Goal: Find specific page/section: Find specific page/section

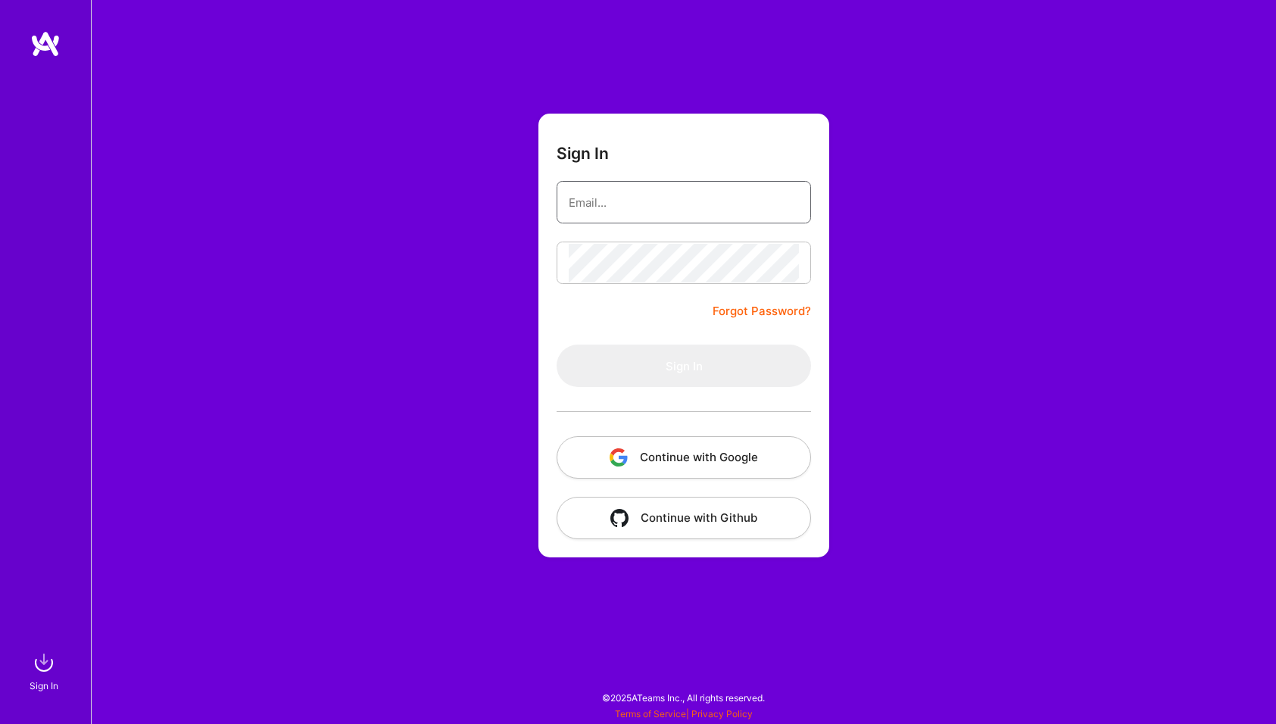
type input "[PERSON_NAME][EMAIL_ADDRESS][DOMAIN_NAME]"
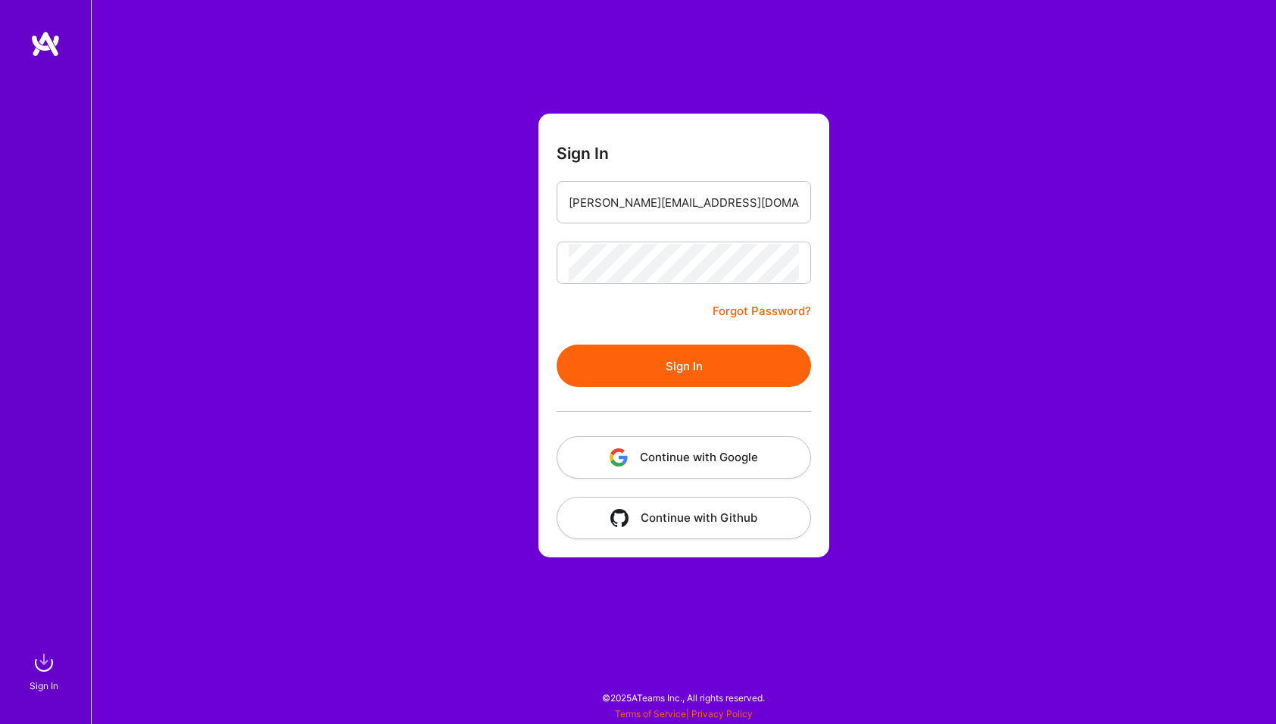
click at [591, 367] on button "Sign In" at bounding box center [684, 366] width 255 height 42
